Goal: Task Accomplishment & Management: Manage account settings

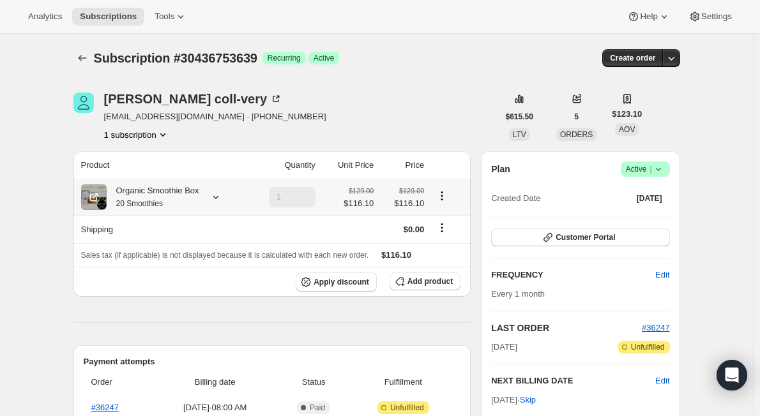
click at [216, 191] on icon at bounding box center [215, 197] width 13 height 13
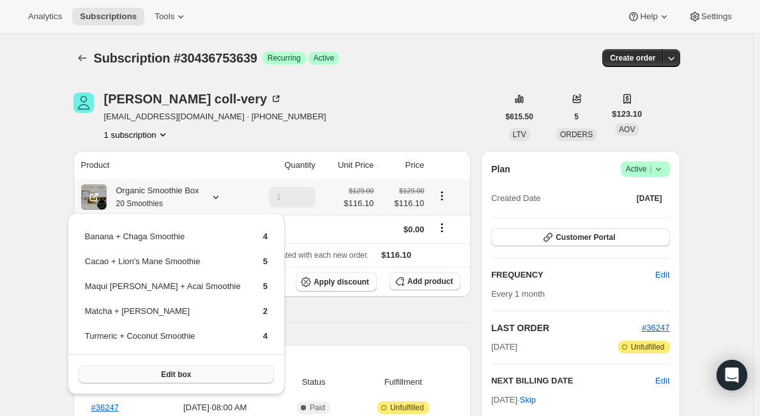
click at [182, 372] on button "Edit box" at bounding box center [176, 375] width 195 height 18
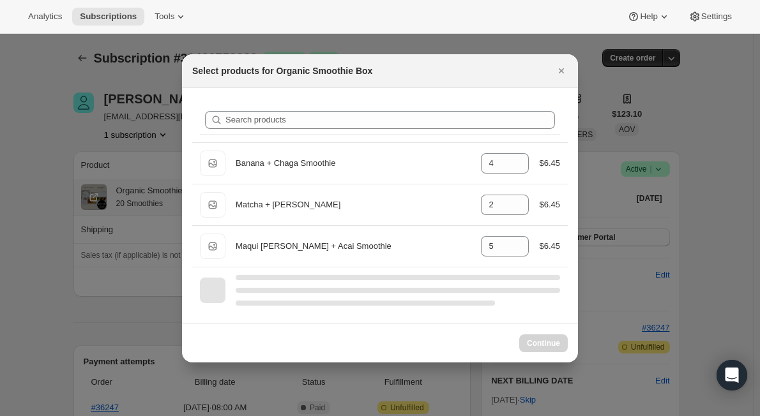
select select "gid://shopify/ProductVariant/47036929409255"
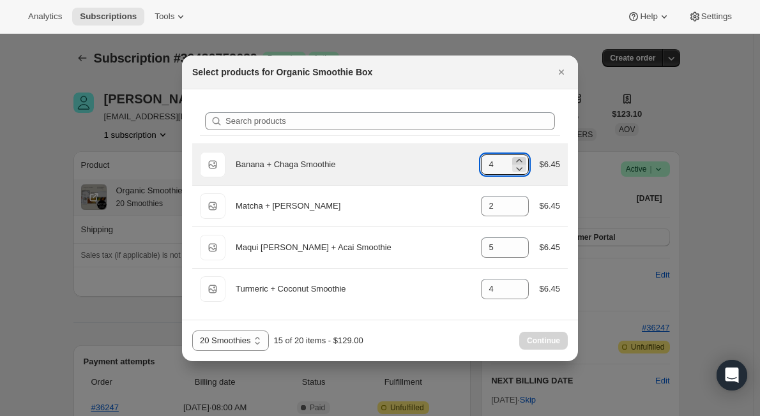
click at [520, 159] on icon ":rdc:" at bounding box center [520, 160] width 6 height 3
type input "5"
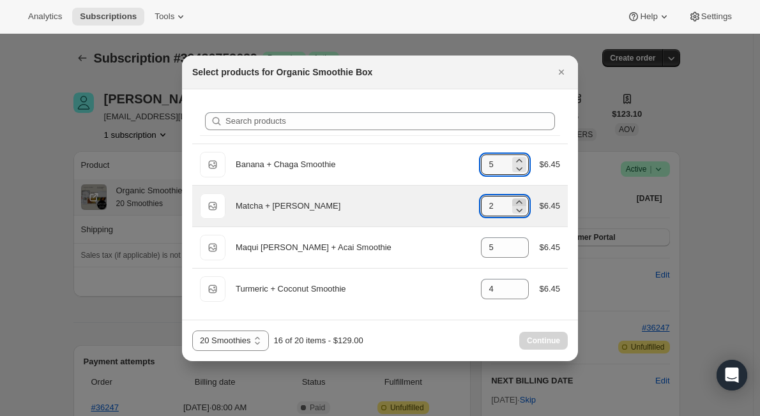
click at [525, 201] on icon ":rdc:" at bounding box center [519, 202] width 13 height 13
type input "3"
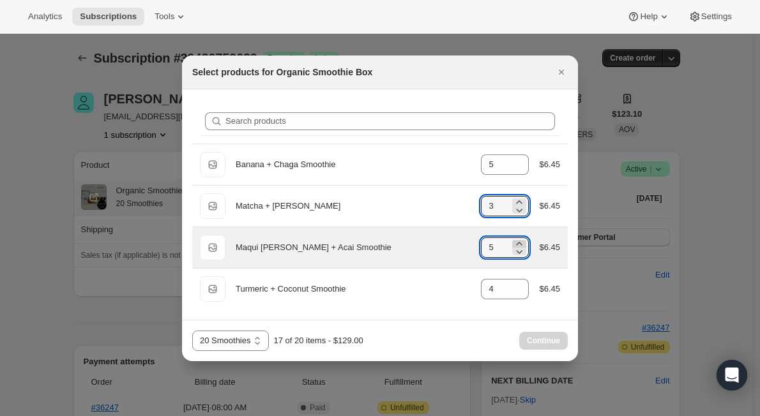
click at [521, 240] on icon ":rdc:" at bounding box center [519, 244] width 13 height 13
type input "6"
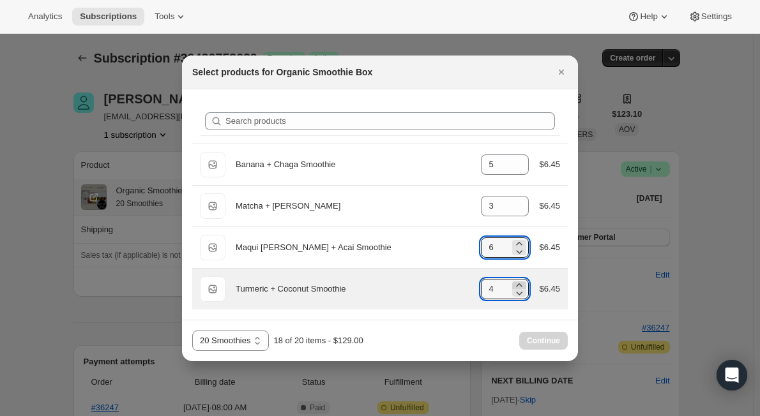
click at [518, 279] on icon ":rdc:" at bounding box center [519, 285] width 13 height 13
type input "5"
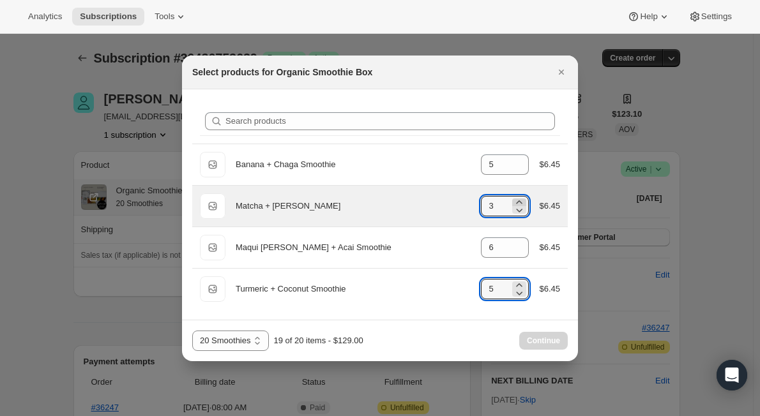
click at [517, 199] on icon ":rdc:" at bounding box center [519, 202] width 13 height 13
type input "4"
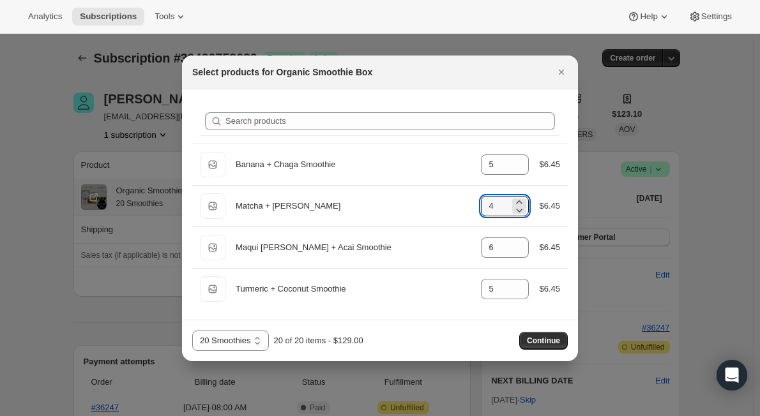
click at [423, 342] on div "15 Smoothies 20 Smoothies 30 Smoothies 20 Smoothies 20 of 20 items - $129.00 Co…" at bounding box center [379, 341] width 375 height 20
click at [534, 335] on button "Continue" at bounding box center [543, 341] width 49 height 18
